Goal: Communication & Community: Answer question/provide support

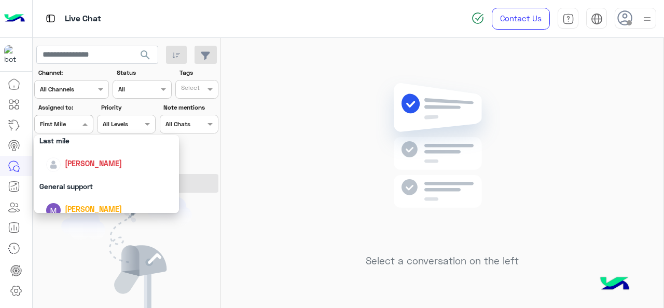
scroll to position [203, 0]
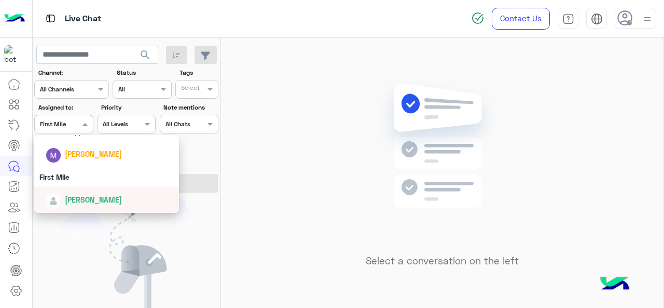
click at [75, 196] on span "[PERSON_NAME]" at bounding box center [93, 199] width 57 height 9
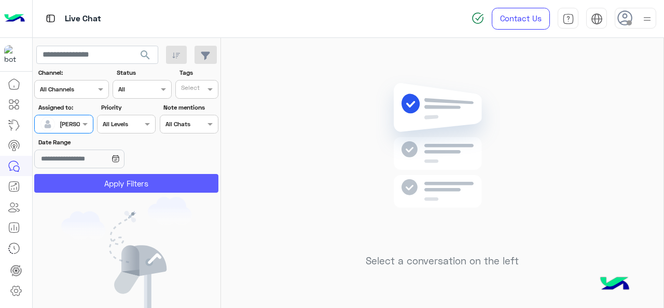
click at [83, 187] on button "Apply Filters" at bounding box center [126, 183] width 184 height 19
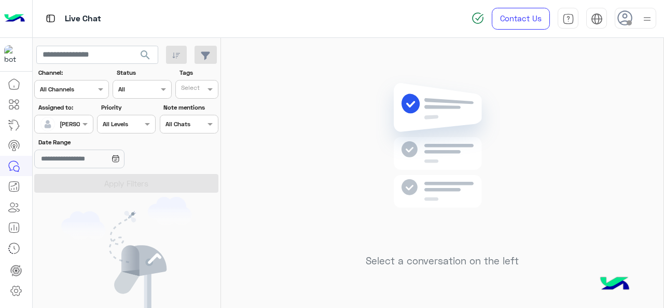
click at [83, 123] on span at bounding box center [86, 123] width 13 height 11
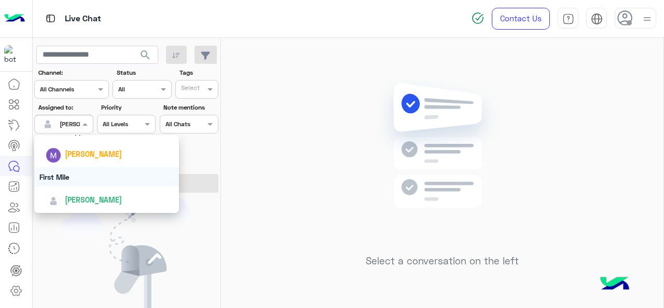
click at [78, 174] on div "First Mile" at bounding box center [106, 176] width 145 height 19
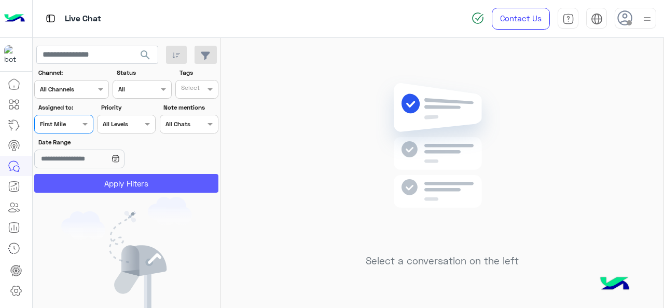
click at [86, 190] on button "Apply Filters" at bounding box center [126, 183] width 184 height 19
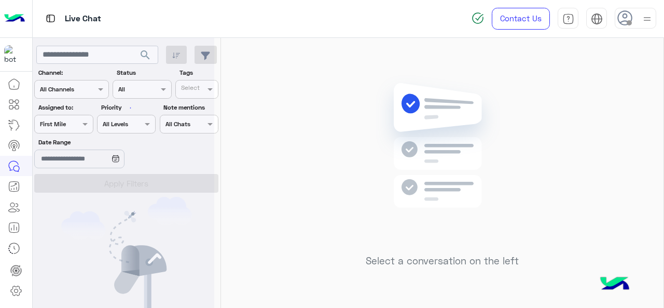
click at [89, 184] on div at bounding box center [124, 158] width 182 height 308
click at [74, 119] on div at bounding box center [64, 123] width 58 height 10
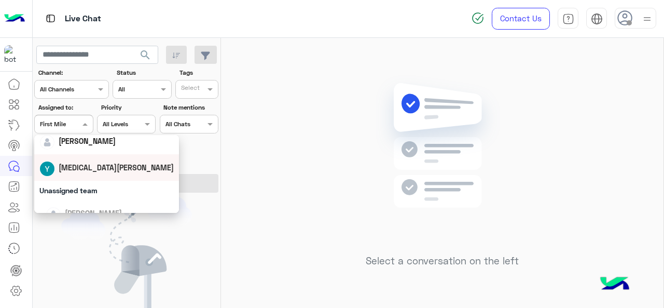
scroll to position [156, 0]
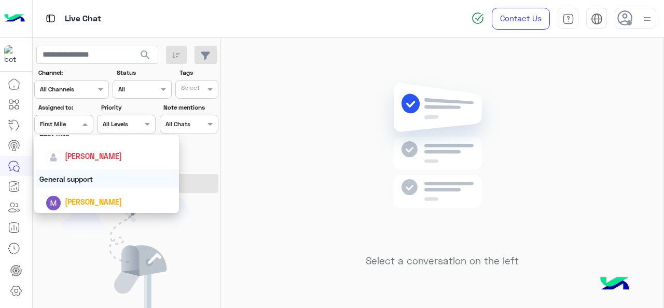
click at [86, 182] on div "General support" at bounding box center [106, 178] width 145 height 19
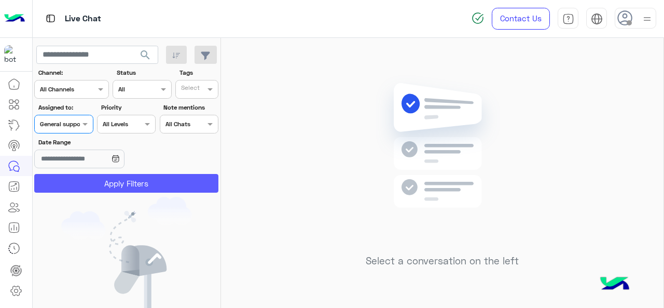
click at [94, 182] on button "Apply Filters" at bounding box center [126, 183] width 184 height 19
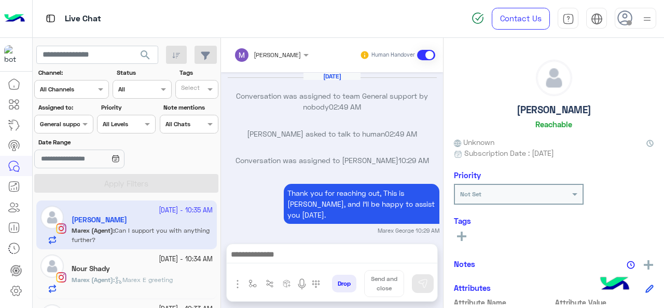
scroll to position [288, 0]
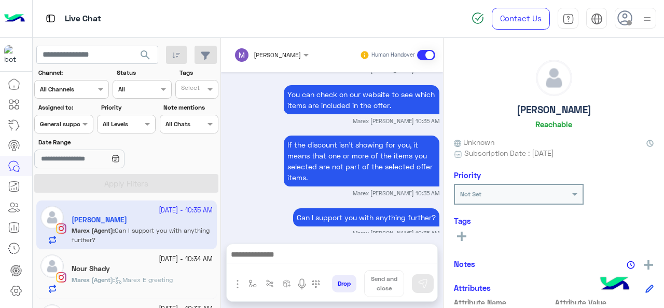
click at [73, 121] on div at bounding box center [64, 123] width 58 height 10
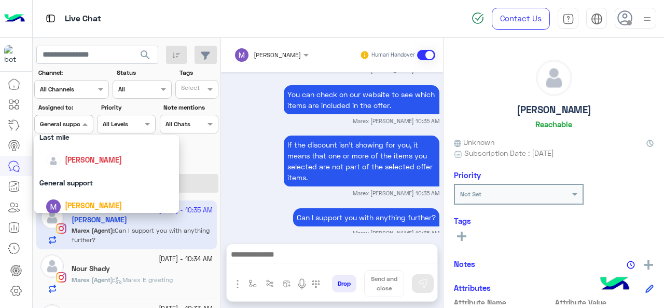
scroll to position [156, 0]
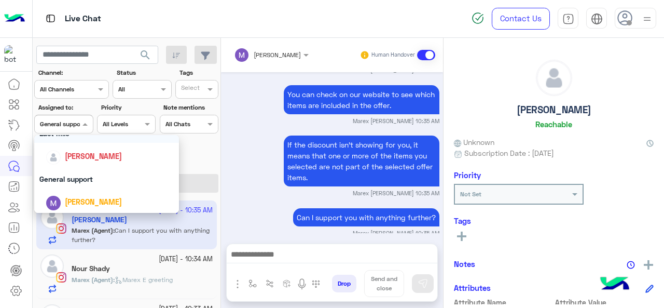
click at [76, 141] on div "Last mile" at bounding box center [106, 133] width 145 height 19
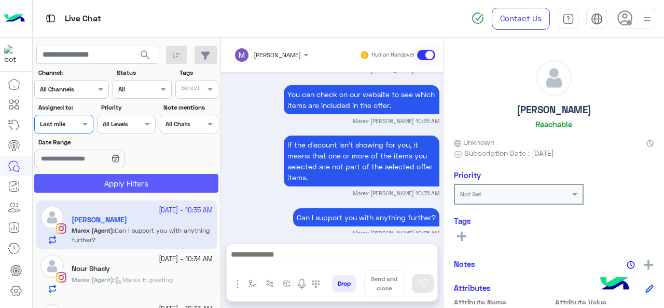
click at [89, 178] on button "Apply Filters" at bounding box center [126, 183] width 184 height 19
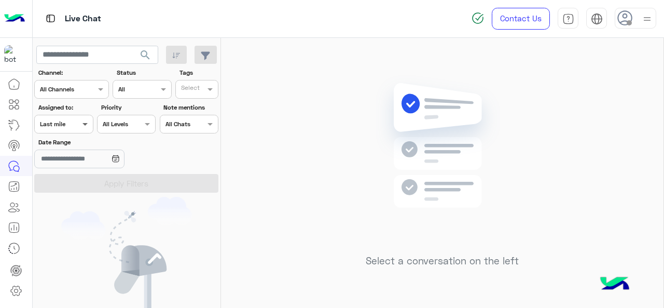
click at [82, 129] on span at bounding box center [86, 123] width 13 height 11
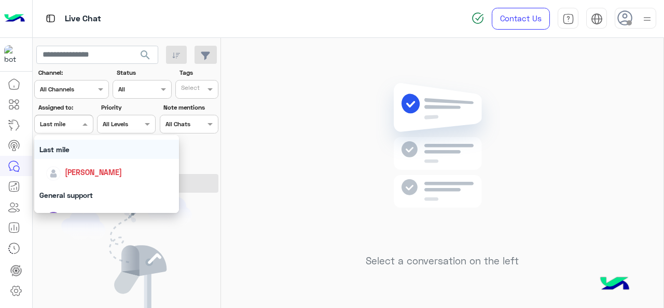
scroll to position [156, 0]
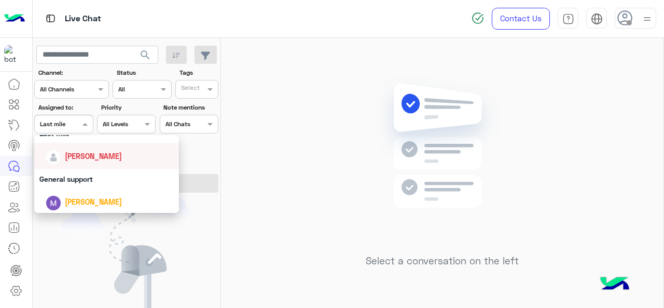
click at [90, 163] on div "[PERSON_NAME]" at bounding box center [110, 156] width 129 height 18
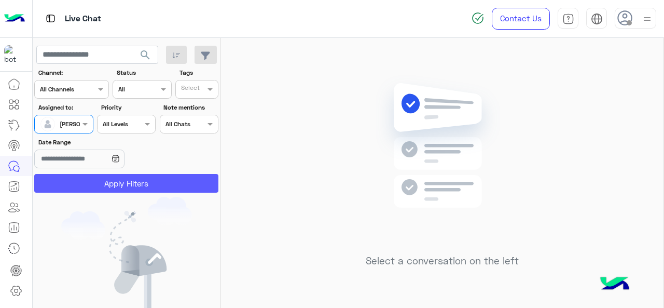
click at [97, 179] on button "Apply Filters" at bounding box center [126, 183] width 184 height 19
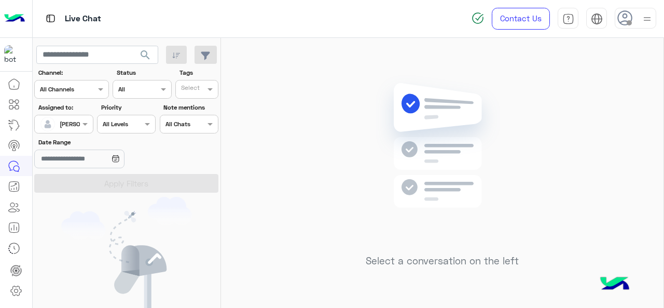
click at [69, 122] on div at bounding box center [64, 123] width 58 height 10
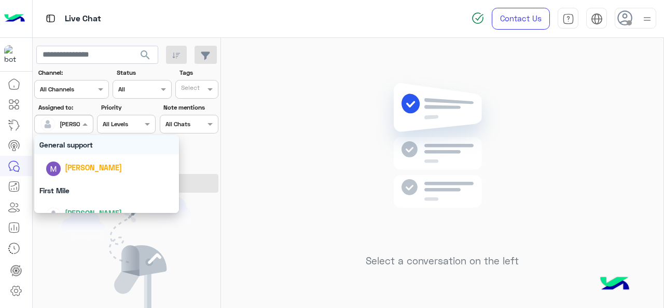
scroll to position [203, 0]
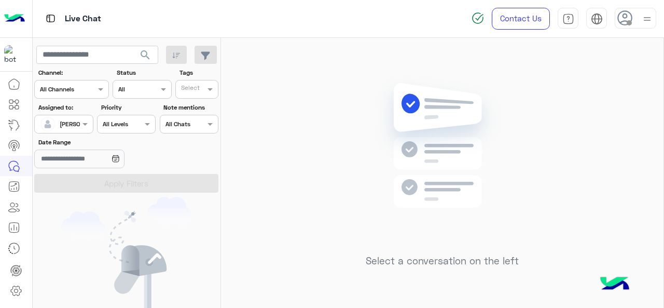
click at [110, 228] on img at bounding box center [126, 273] width 131 height 152
